Goal: Task Accomplishment & Management: Manage account settings

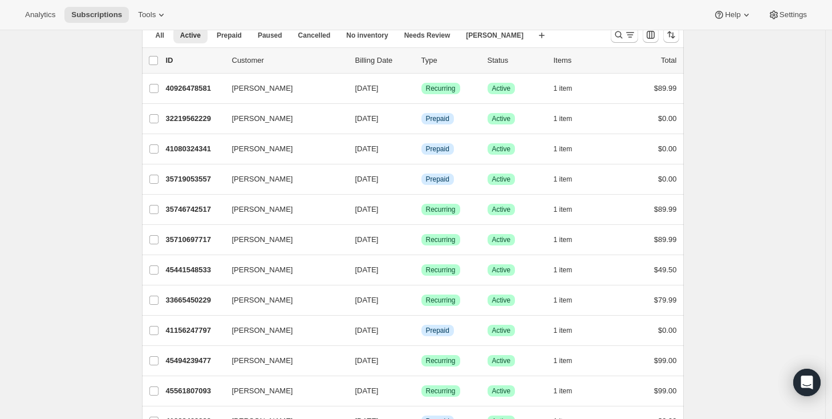
scroll to position [51, 0]
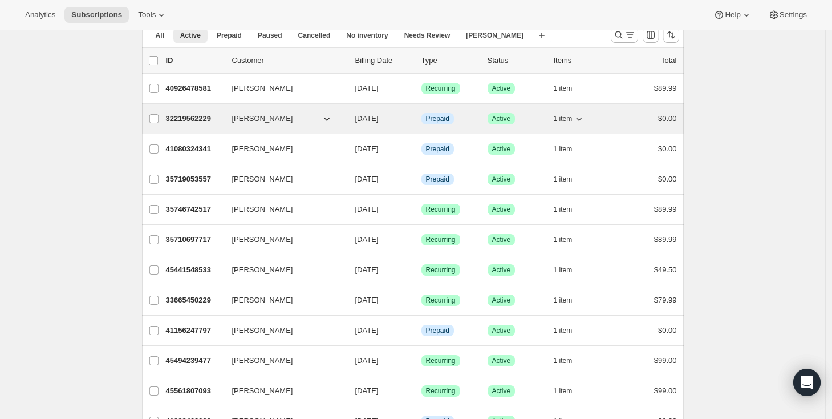
click at [204, 118] on p "32219562229" at bounding box center [194, 118] width 57 height 11
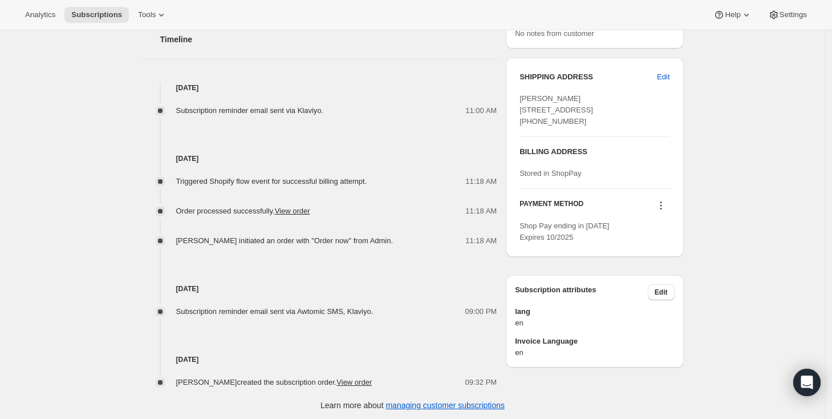
scroll to position [447, 0]
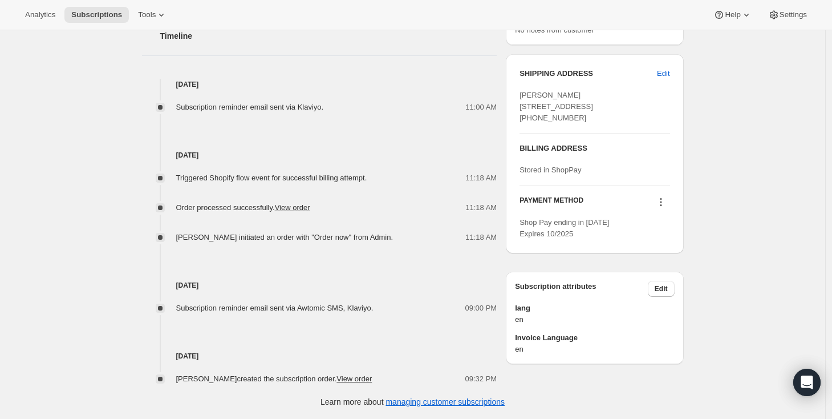
click at [82, 151] on div "Subscription #32219562229. This page is ready Subscription #32219562229 Info Pr…" at bounding box center [412, 2] width 825 height 834
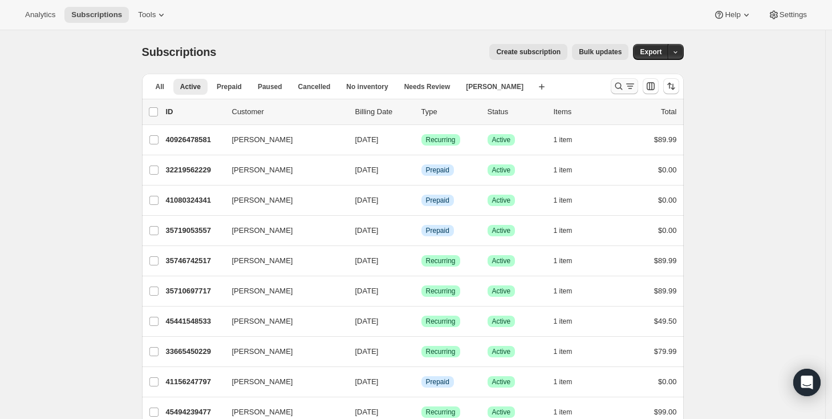
click at [620, 90] on icon "Search and filter results" at bounding box center [618, 85] width 11 height 11
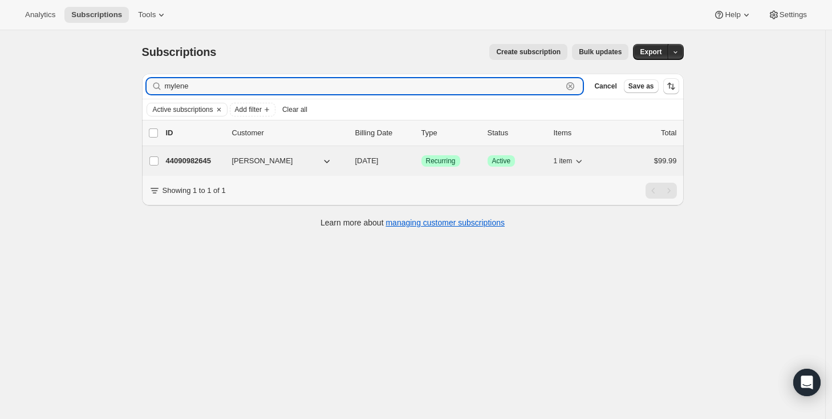
type input "mylene"
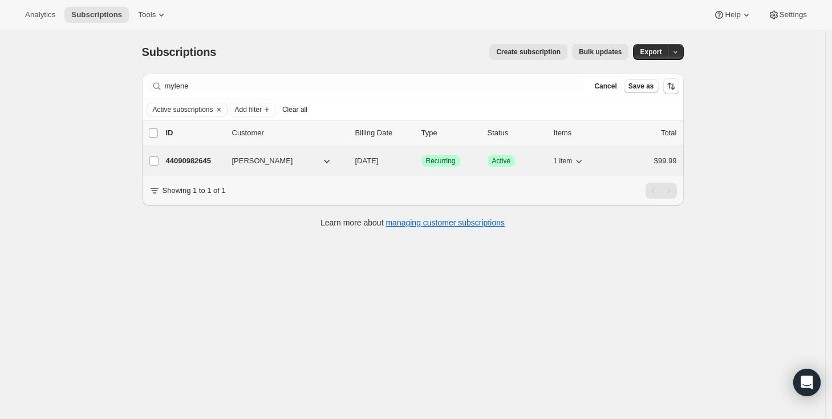
click at [205, 164] on p "44090982645" at bounding box center [194, 160] width 57 height 11
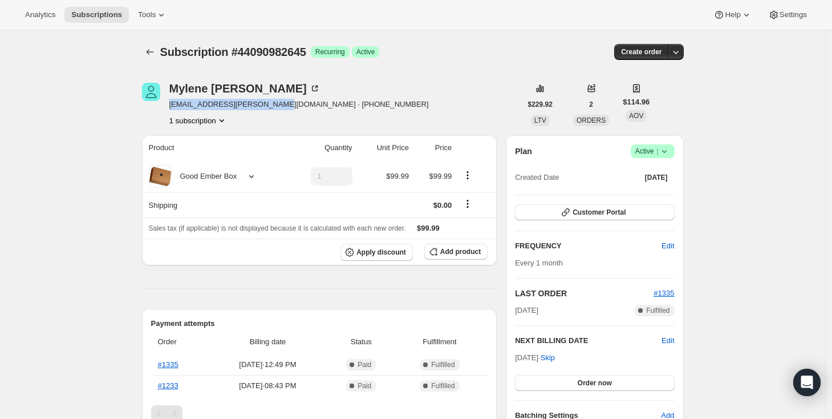
drag, startPoint x: 173, startPoint y: 104, endPoint x: 274, endPoint y: 103, distance: 101.5
click at [274, 103] on span "[EMAIL_ADDRESS][PERSON_NAME][DOMAIN_NAME] · [PHONE_NUMBER]" at bounding box center [299, 104] width 260 height 11
copy span "[EMAIL_ADDRESS][PERSON_NAME][DOMAIN_NAME]"
click at [796, 15] on span "Settings" at bounding box center [793, 14] width 27 height 9
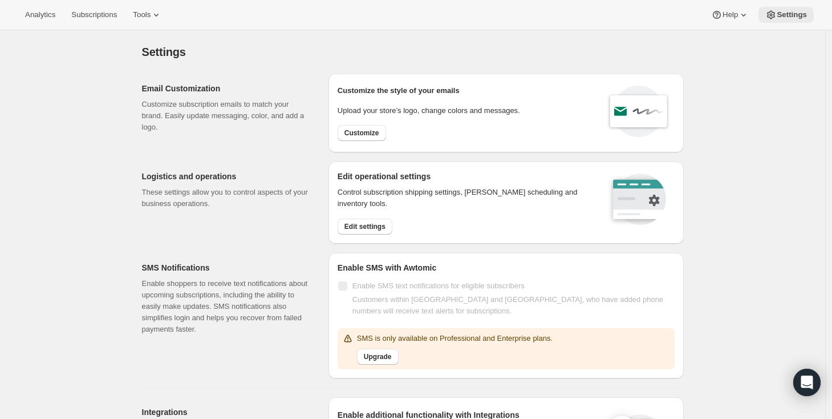
click at [787, 15] on span "Settings" at bounding box center [792, 14] width 30 height 9
click at [112, 10] on span "Subscriptions" at bounding box center [94, 14] width 46 height 9
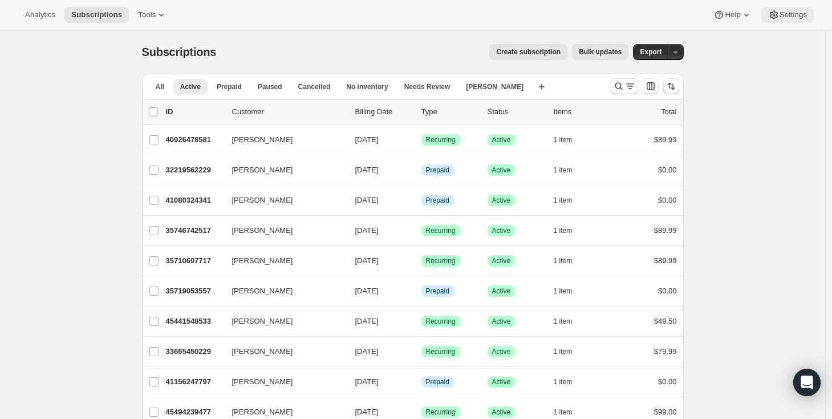
click at [782, 15] on span "Settings" at bounding box center [793, 14] width 27 height 9
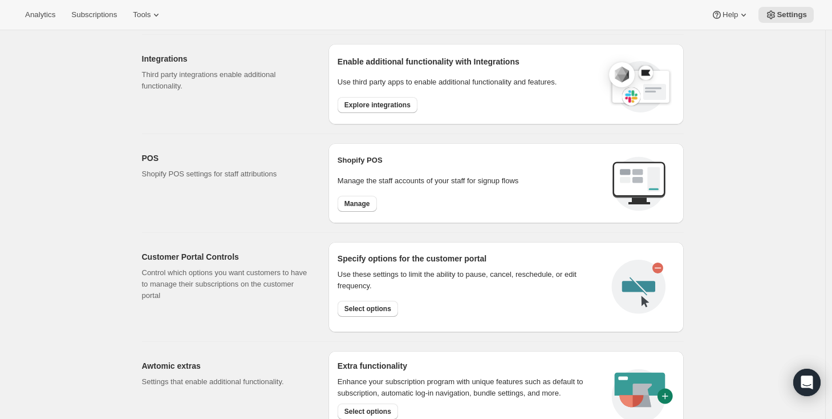
scroll to position [350, 0]
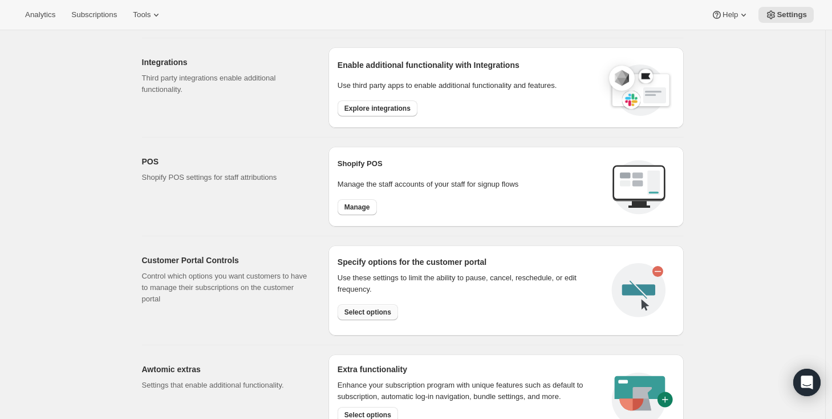
click at [358, 313] on span "Select options" at bounding box center [368, 311] width 47 height 9
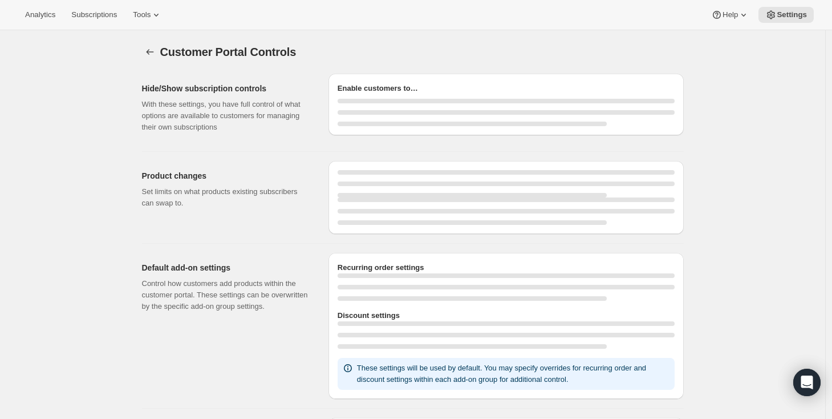
select select "MONTH"
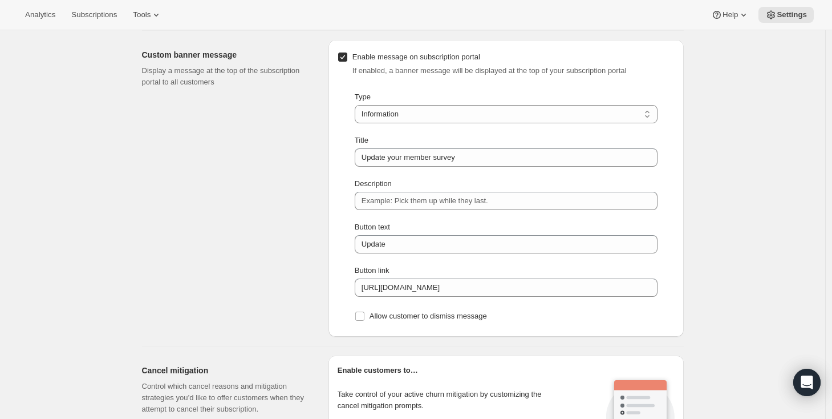
scroll to position [797, 0]
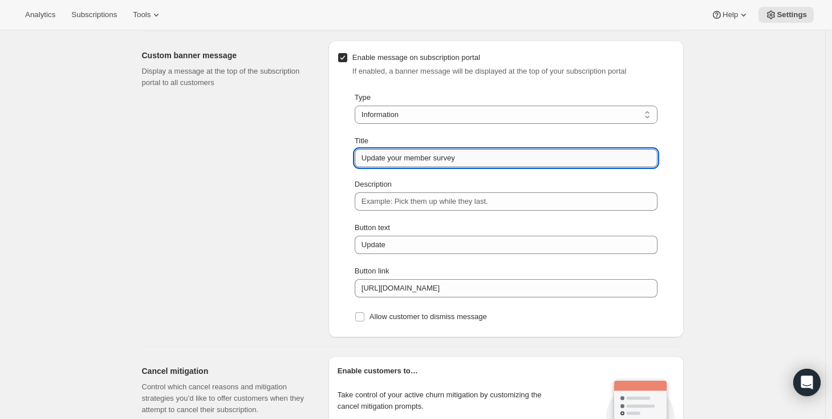
click at [480, 159] on input "Update your member survey" at bounding box center [506, 158] width 303 height 18
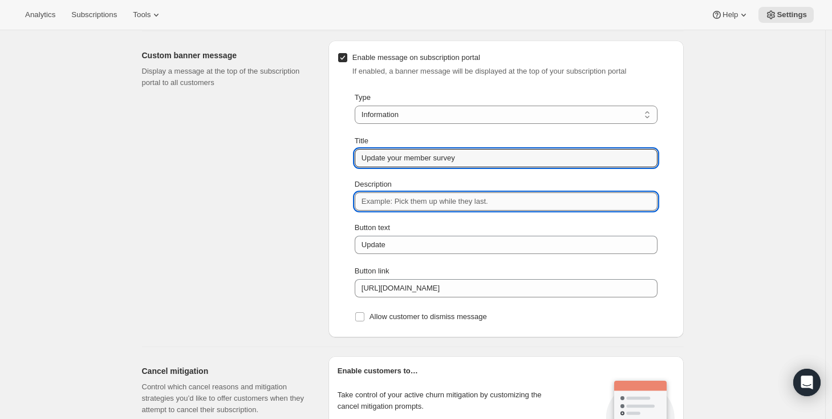
click at [480, 197] on input "Description" at bounding box center [506, 201] width 303 height 18
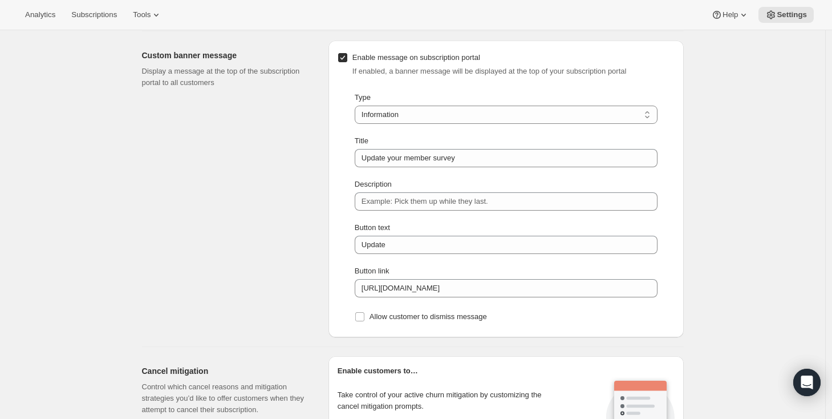
click at [251, 249] on div "Custom banner message Display a message at the top of the subscription portal t…" at bounding box center [230, 188] width 177 height 297
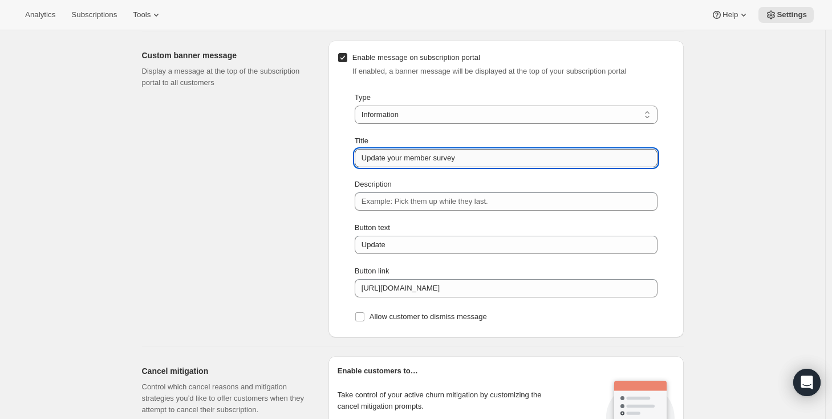
click at [490, 157] on input "Update your member survey" at bounding box center [506, 158] width 303 height 18
type input "Update your member survey"
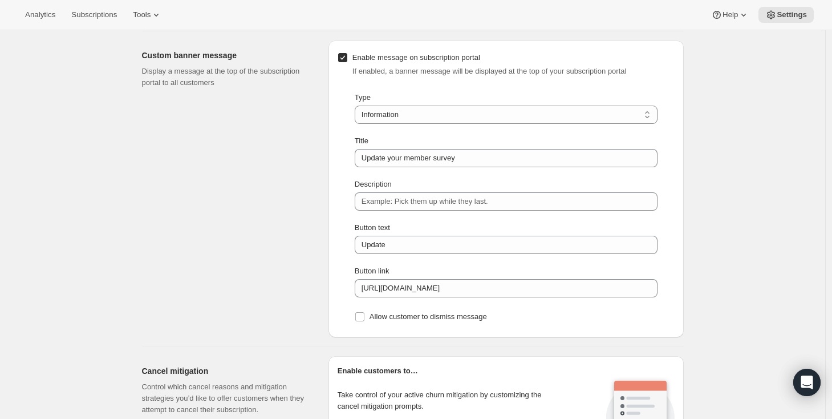
click at [303, 204] on div "Custom banner message Display a message at the top of the subscription portal t…" at bounding box center [230, 188] width 177 height 297
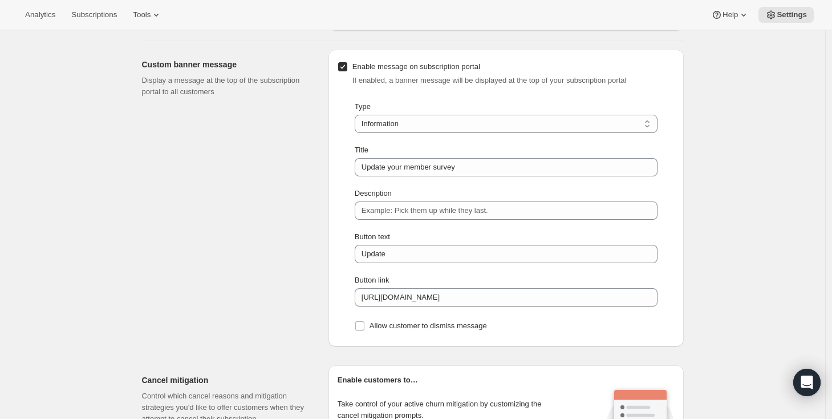
scroll to position [787, 0]
